Goal: Navigation & Orientation: Go to known website

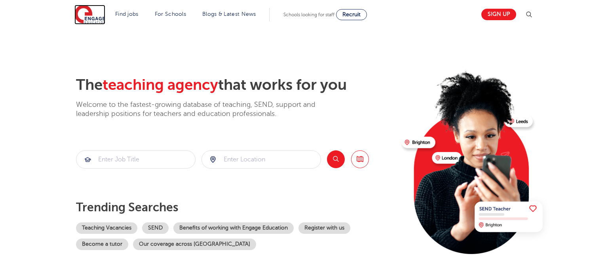
click at [76, 11] on img at bounding box center [89, 15] width 31 height 20
